Goal: Transaction & Acquisition: Download file/media

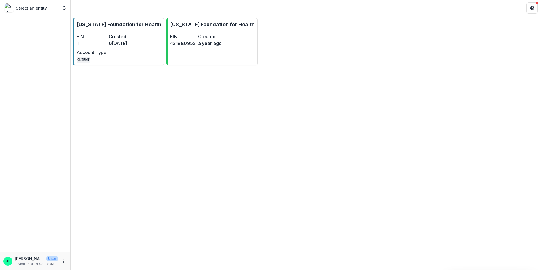
click at [44, 13] on div "Select an entity Foundations [US_STATE] Foundation for Health Nonprofits [US_ST…" at bounding box center [35, 7] width 66 height 11
click at [38, 3] on div "Select an entity Foundations [US_STATE] Foundation for Health Nonprofits [US_ST…" at bounding box center [35, 7] width 66 height 11
click at [62, 8] on icon "Open entity switcher" at bounding box center [64, 8] width 6 height 6
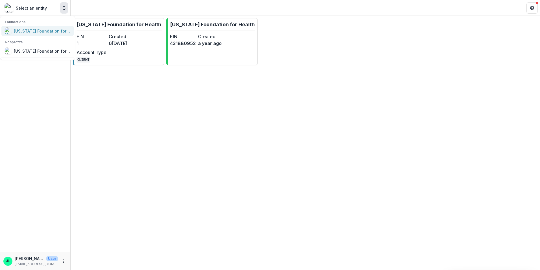
click at [42, 32] on div "[US_STATE] Foundation for Health" at bounding box center [42, 31] width 57 height 6
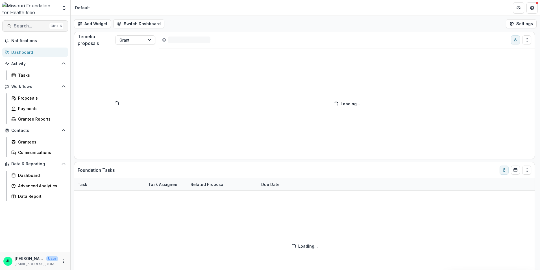
click at [34, 27] on span "Search..." at bounding box center [30, 25] width 33 height 5
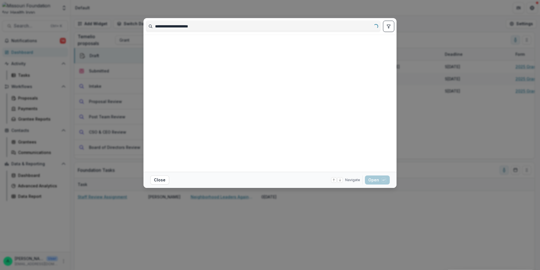
type input "**********"
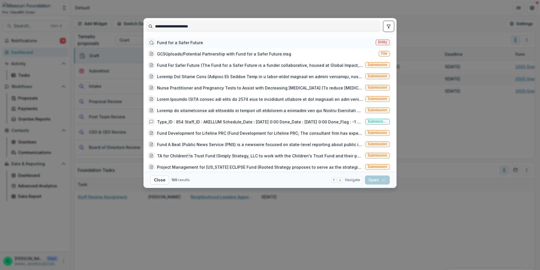
click at [379, 42] on span "Entity" at bounding box center [382, 42] width 9 height 4
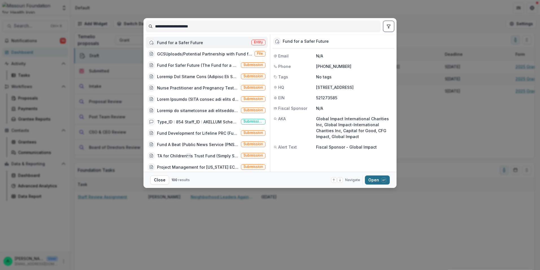
click at [380, 178] on button "Open with enter key" at bounding box center [377, 179] width 25 height 9
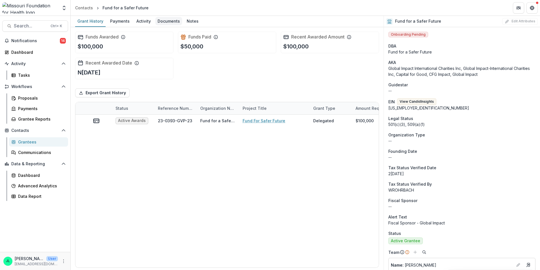
click at [164, 21] on div "Documents" at bounding box center [168, 21] width 27 height 8
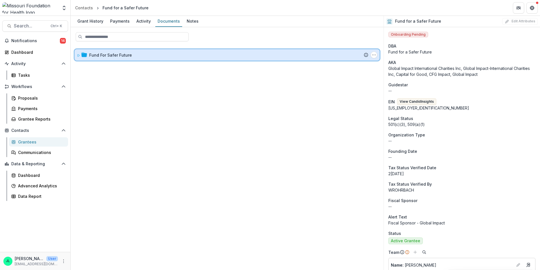
click at [79, 55] on icon at bounding box center [78, 55] width 3 height 3
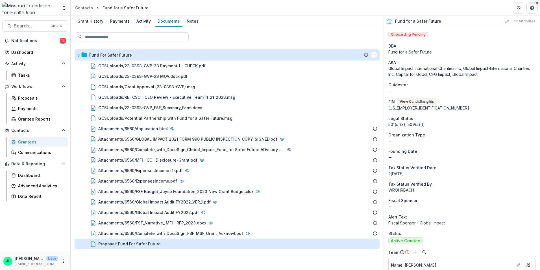
click at [133, 241] on div "Proposal: Fund For Safer Future" at bounding box center [129, 243] width 62 height 6
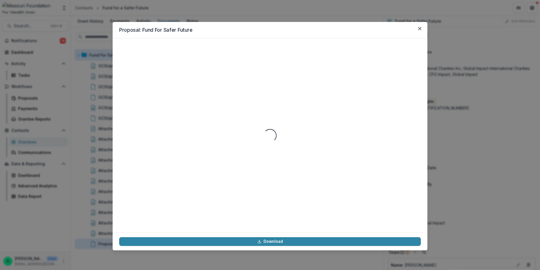
click at [133, 241] on link "Download" at bounding box center [270, 241] width 302 height 9
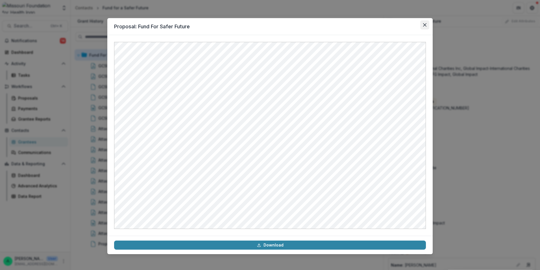
click at [424, 27] on button "Close" at bounding box center [424, 24] width 9 height 9
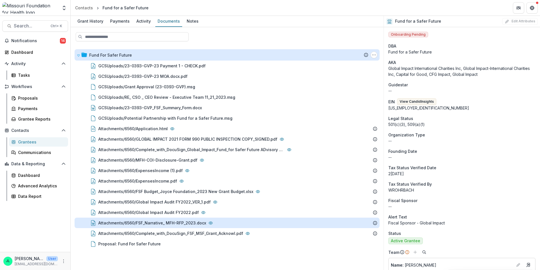
click at [183, 224] on div "Attachments/6560/FSF_Narrative_ MFH-RFP_2023.docx" at bounding box center [152, 223] width 108 height 6
